Goal: Information Seeking & Learning: Understand process/instructions

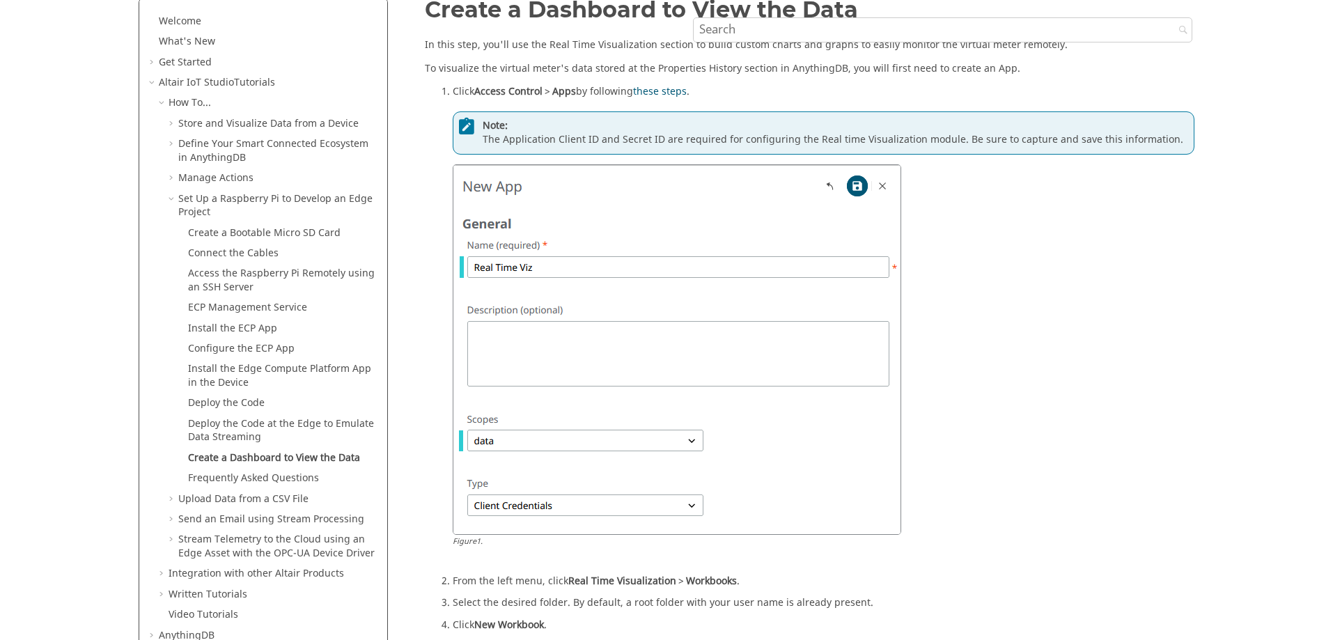
scroll to position [279, 0]
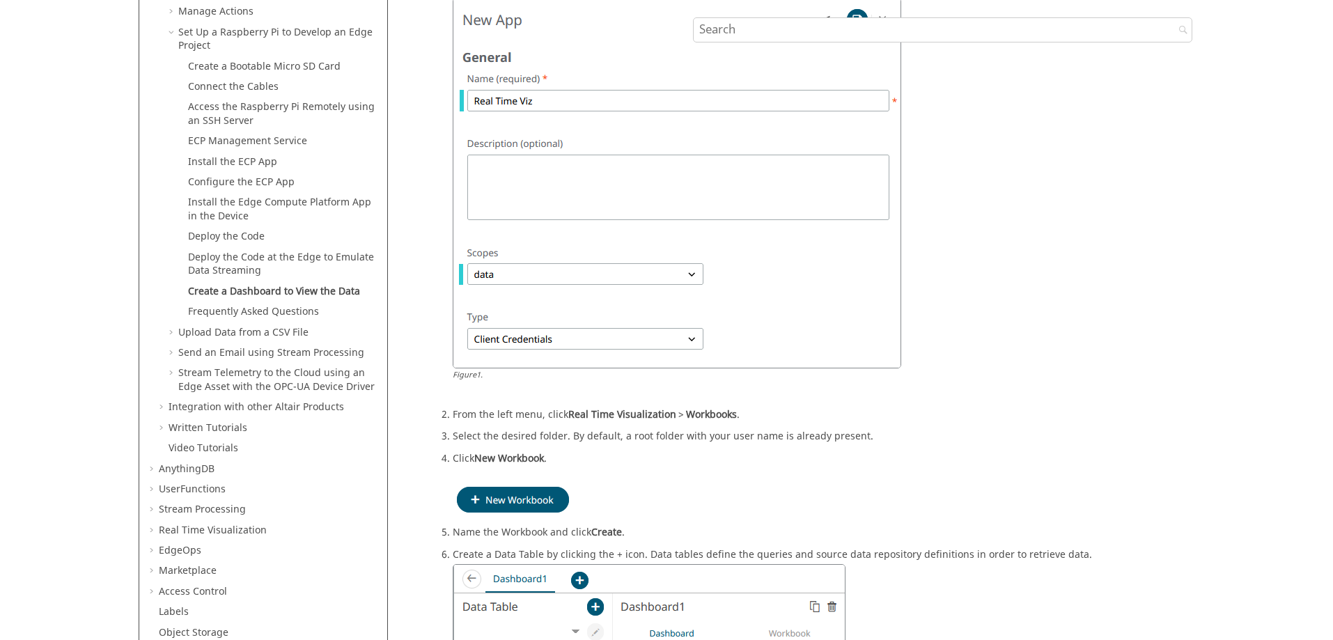
click at [695, 274] on img at bounding box center [677, 183] width 449 height 371
click at [691, 275] on img at bounding box center [677, 183] width 449 height 371
click at [697, 337] on img at bounding box center [677, 183] width 449 height 371
click at [695, 341] on img at bounding box center [677, 183] width 449 height 371
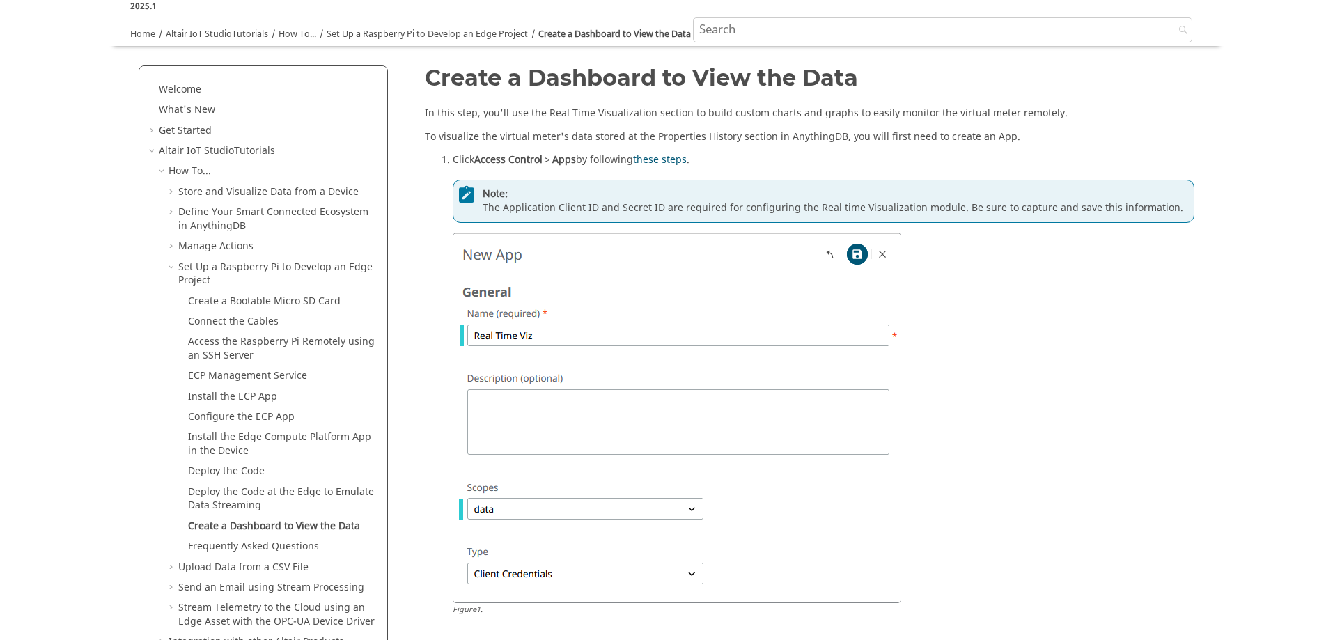
scroll to position [70, 0]
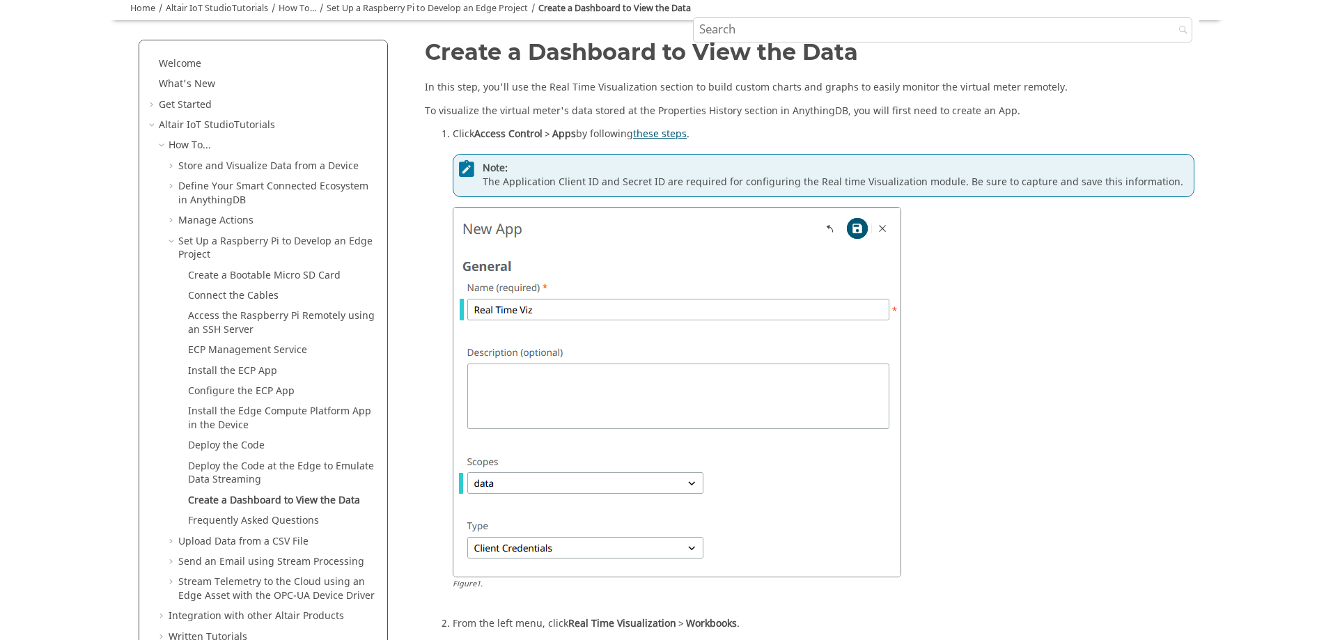
click at [677, 136] on link "these steps" at bounding box center [660, 134] width 54 height 15
click at [728, 307] on img at bounding box center [677, 392] width 449 height 371
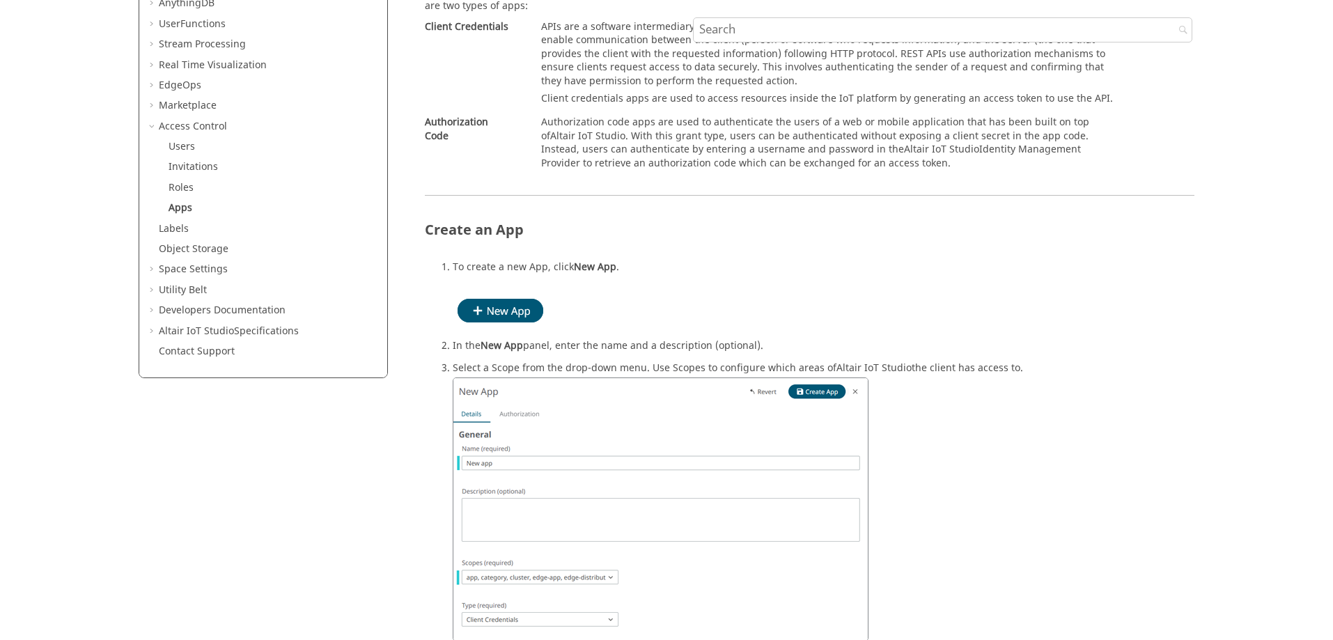
scroll to position [209, 0]
click at [507, 313] on img at bounding box center [503, 313] width 100 height 40
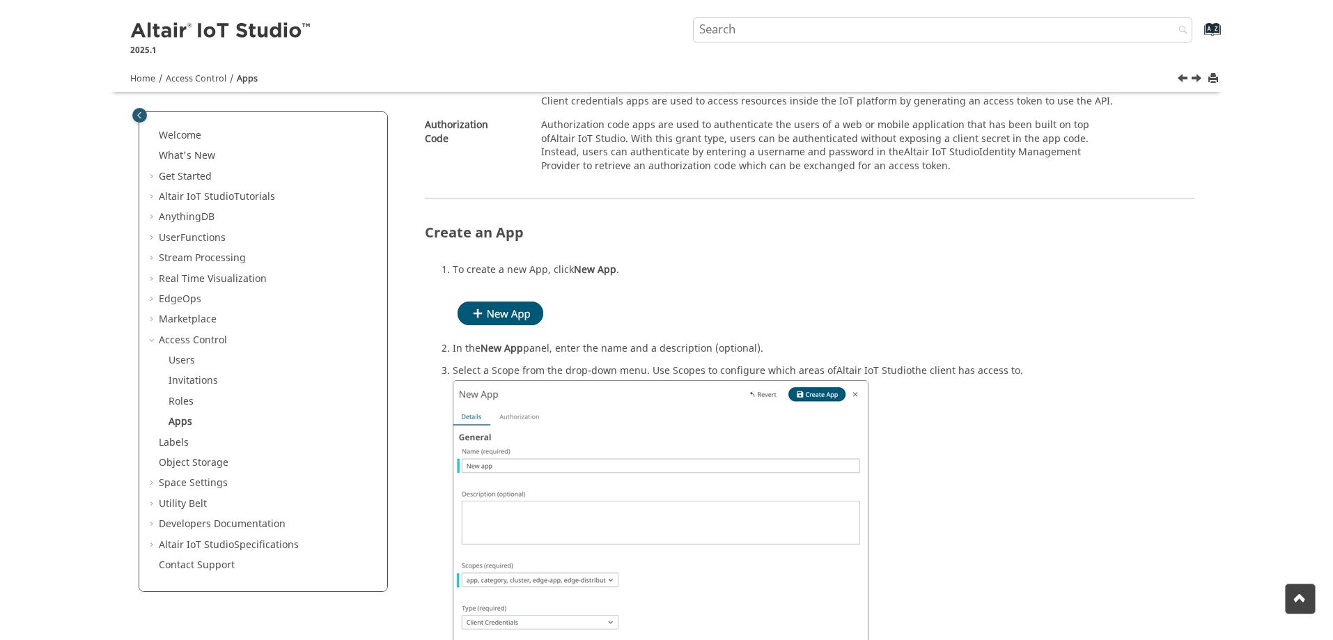
click at [518, 314] on img at bounding box center [503, 313] width 100 height 40
click at [644, 273] on li "To create a new App, click New App ." at bounding box center [824, 300] width 742 height 75
click at [598, 271] on span "New App" at bounding box center [595, 270] width 42 height 15
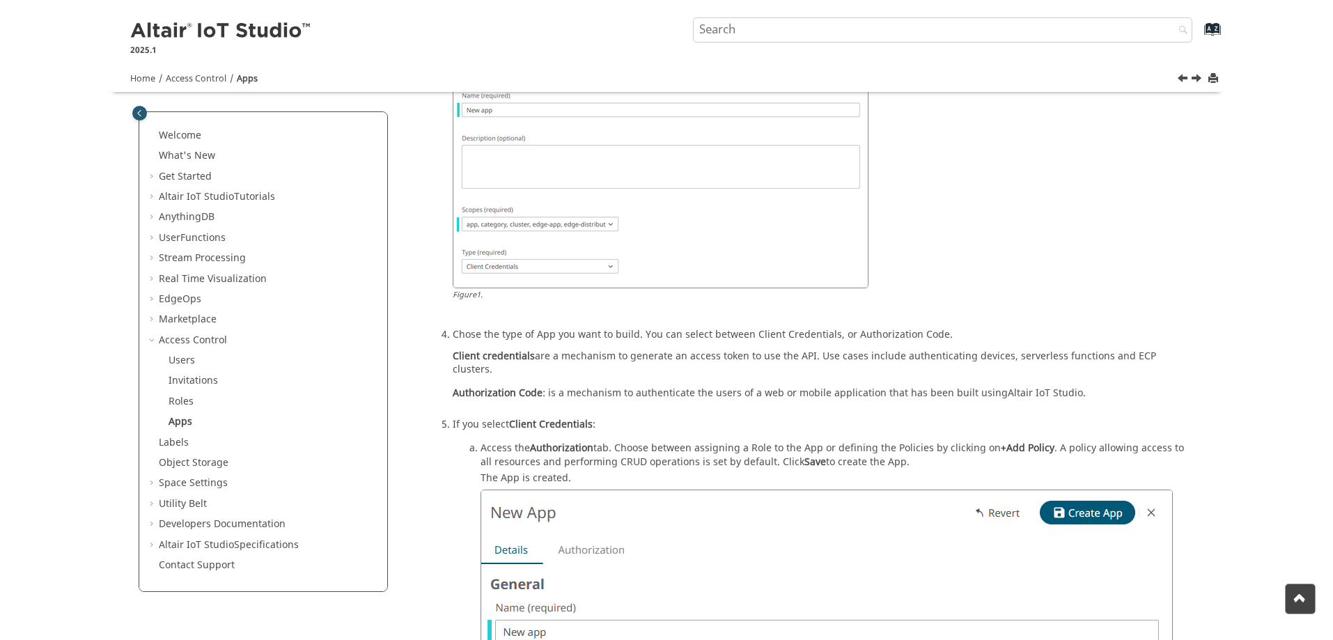
scroll to position [565, 0]
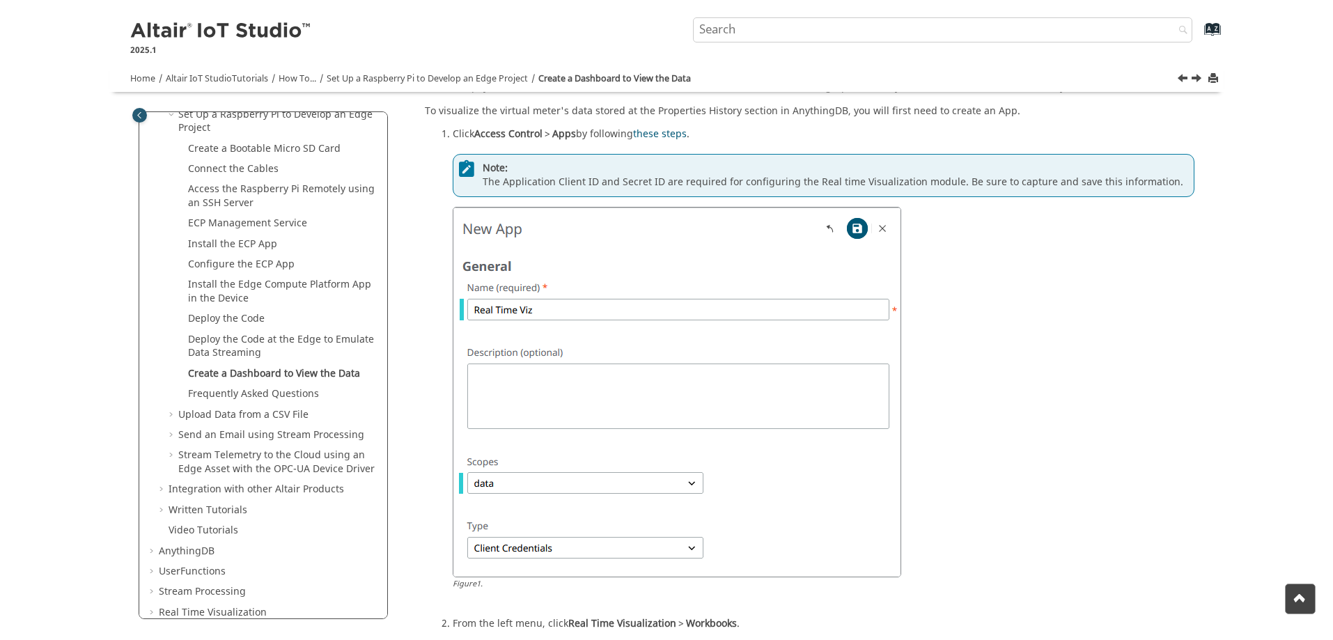
scroll to position [70, 0]
